Goal: Task Accomplishment & Management: Use online tool/utility

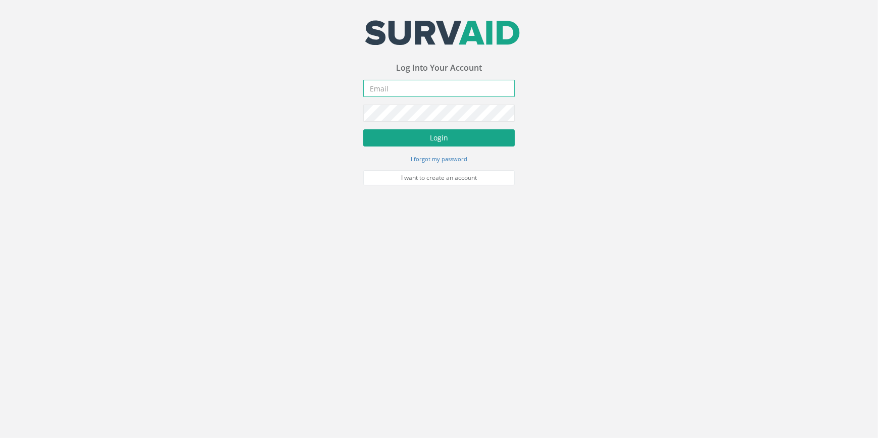
type input "[PERSON_NAME][EMAIL_ADDRESS][PERSON_NAME][DOMAIN_NAME]"
click at [465, 141] on button "Login" at bounding box center [439, 137] width 152 height 17
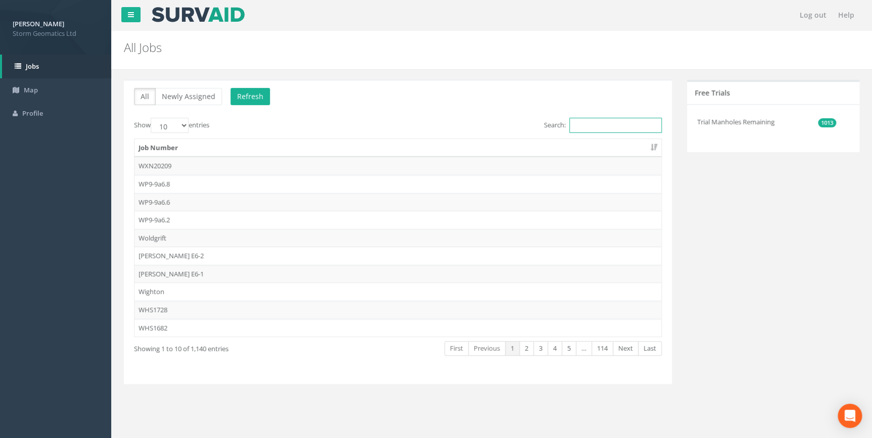
click at [628, 124] on input "Search:" at bounding box center [615, 125] width 92 height 15
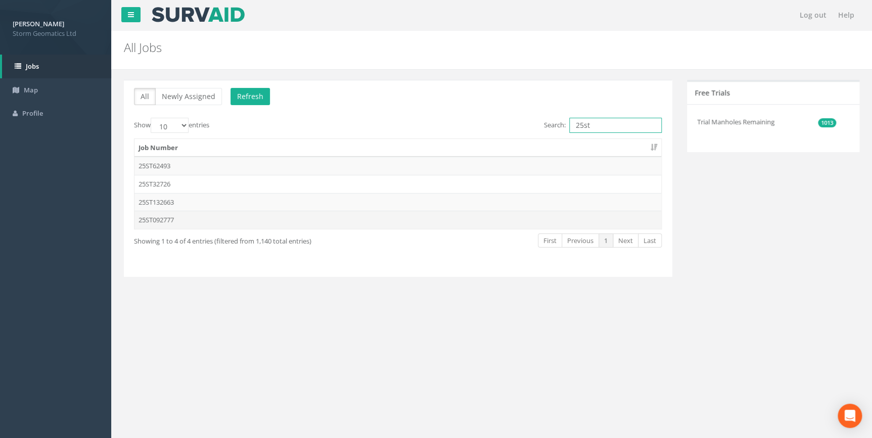
type input "25st"
click at [173, 226] on td "25ST092777" at bounding box center [397, 220] width 527 height 18
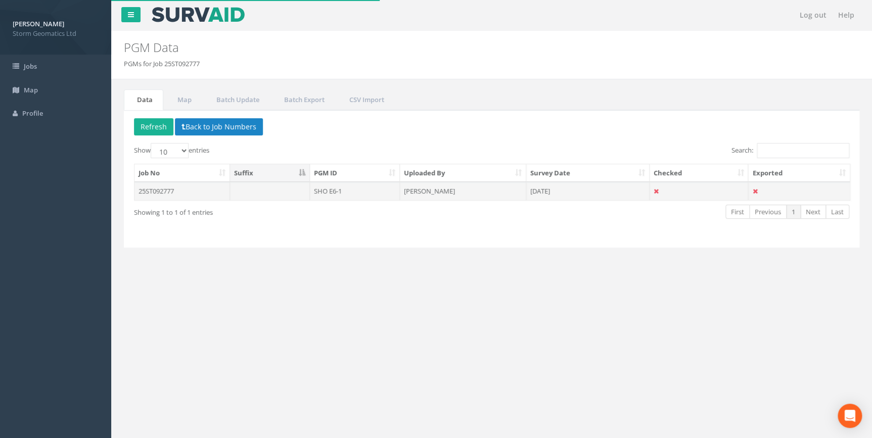
click at [314, 196] on td "SHO E6-1" at bounding box center [355, 191] width 90 height 18
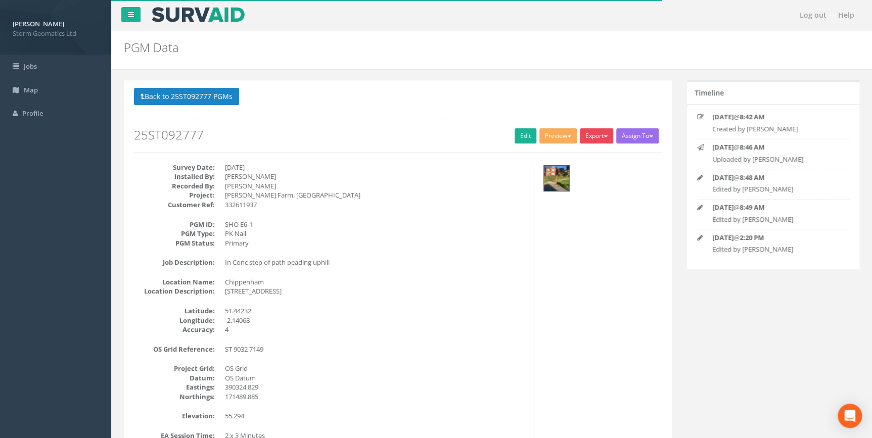
click at [586, 137] on button "Export" at bounding box center [596, 135] width 33 height 15
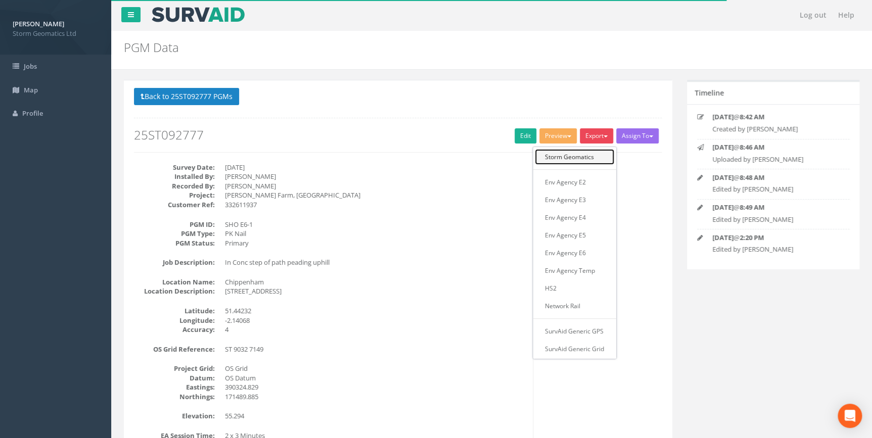
click at [580, 162] on link "Storm Geomatics" at bounding box center [574, 157] width 79 height 16
